Goal: Task Accomplishment & Management: Use online tool/utility

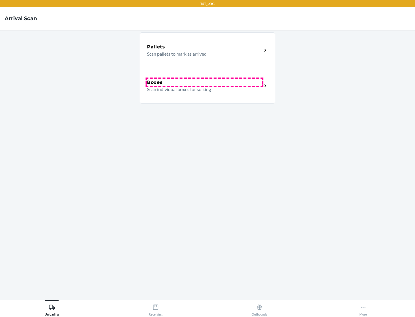
click at [204, 82] on div "Boxes" at bounding box center [204, 82] width 115 height 7
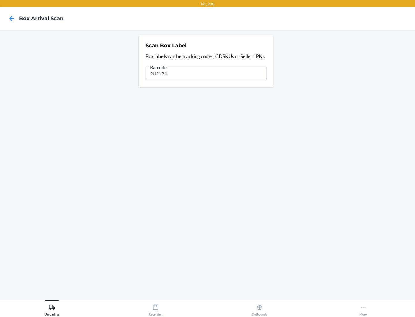
type input "GT1234"
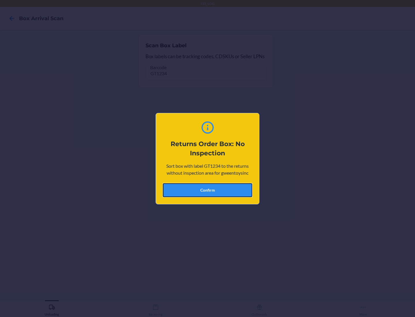
click at [208, 190] on button "Confirm" at bounding box center [207, 190] width 89 height 14
